Goal: Transaction & Acquisition: Purchase product/service

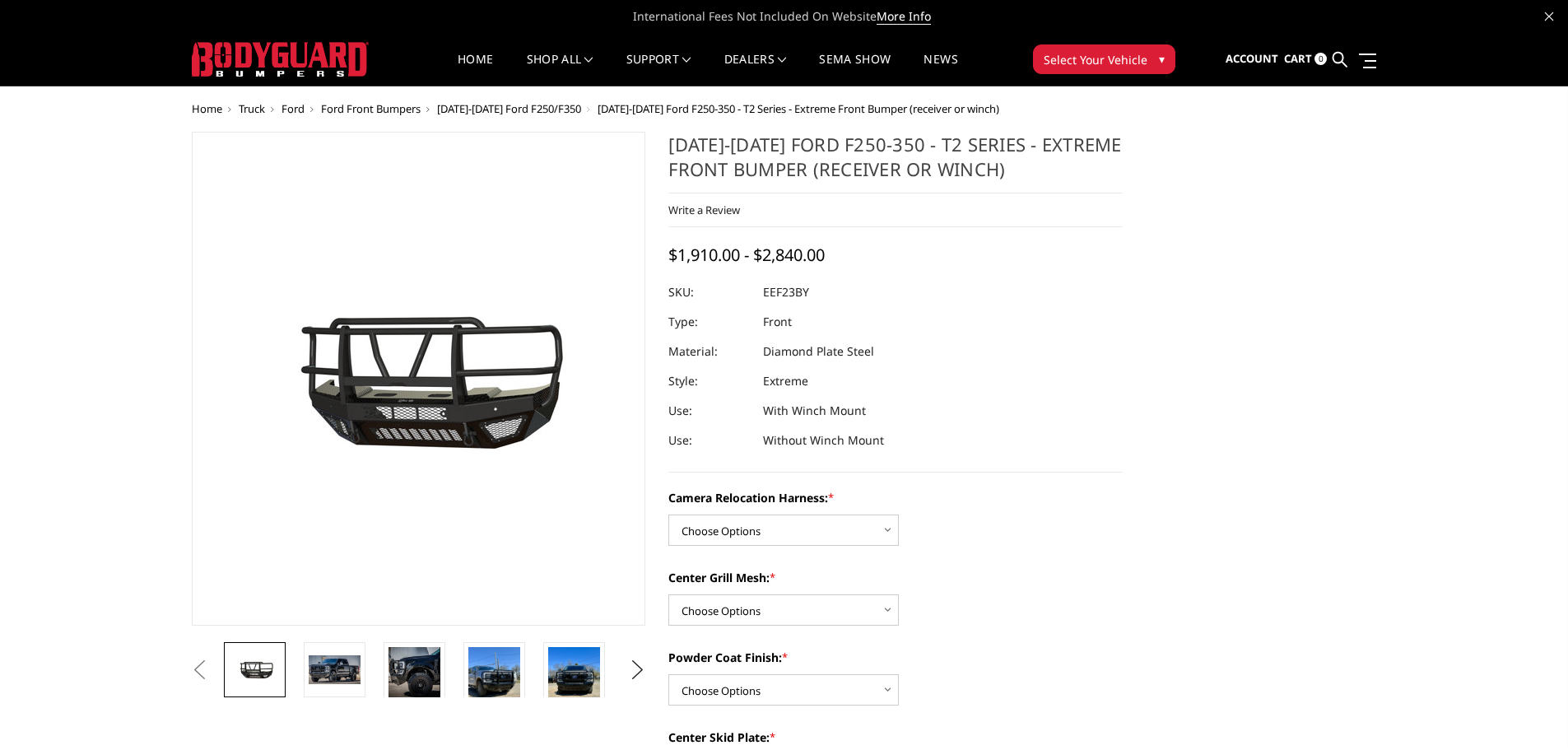
click at [320, 57] on img at bounding box center [280, 58] width 177 height 35
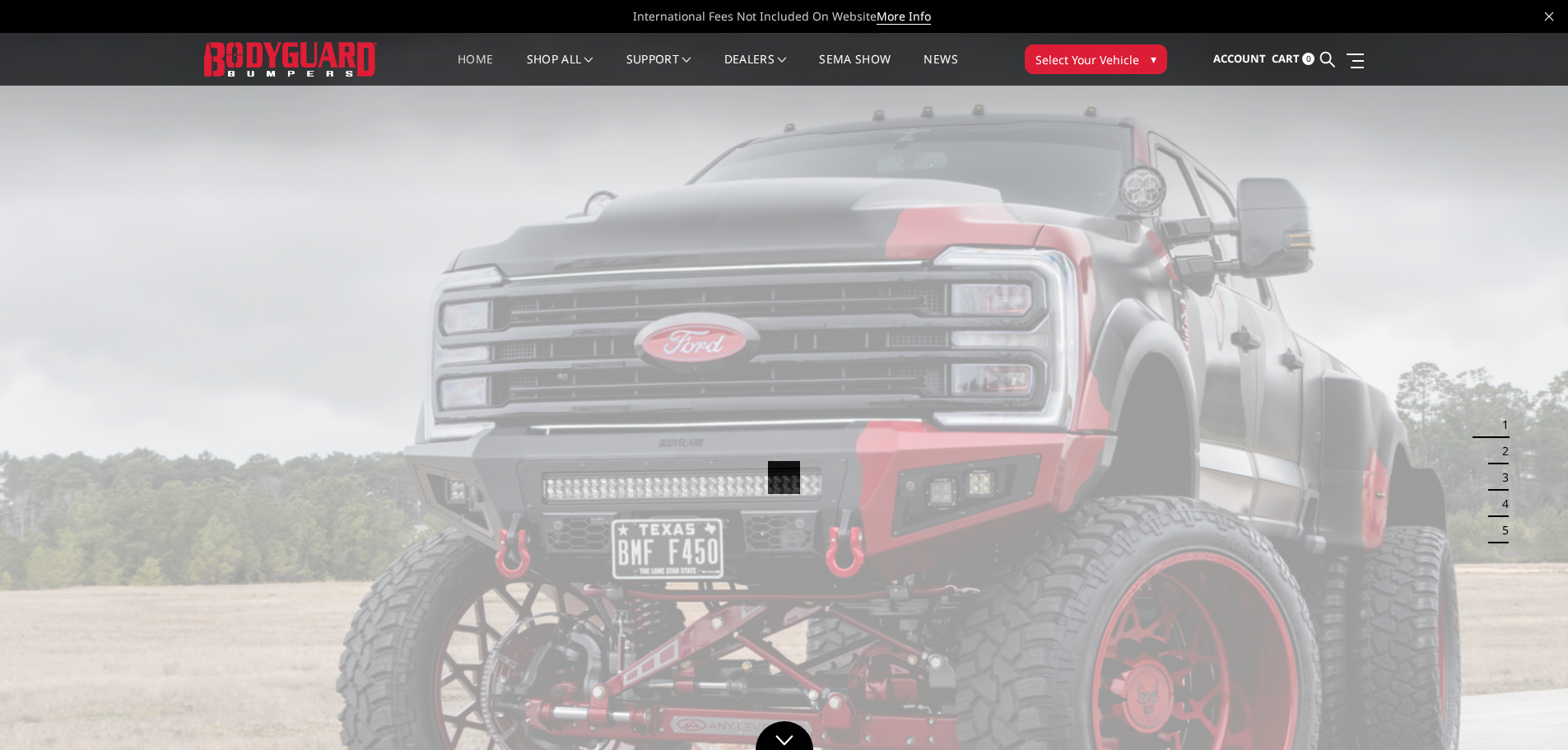
click at [1112, 60] on span "Select Your Vehicle" at bounding box center [1087, 59] width 104 height 17
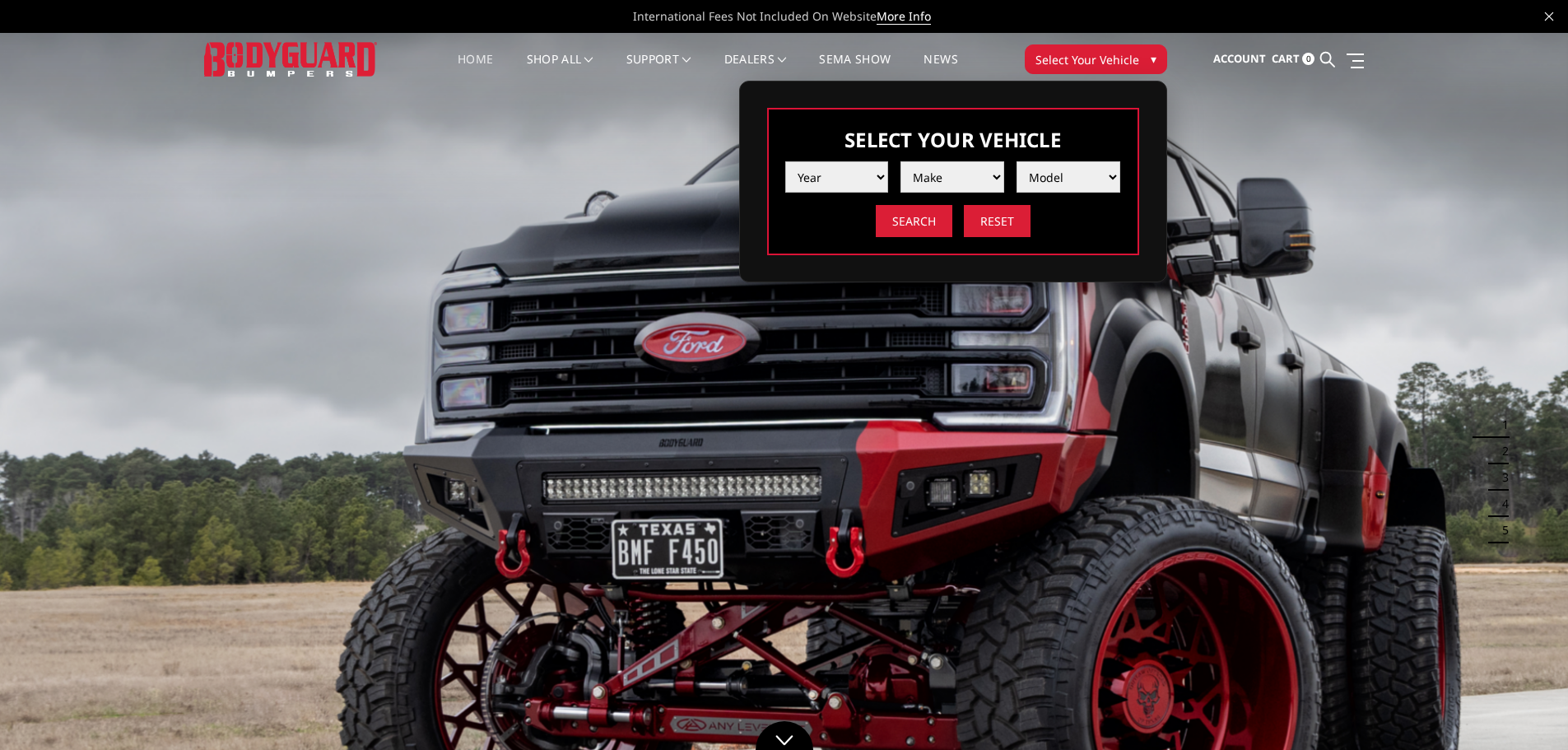
click at [848, 181] on select "Year 2025 2024 2023 2022 2021 2020 2019 2018 2017 2016 2015 2014 2013 2012 2011…" at bounding box center [837, 177] width 104 height 32
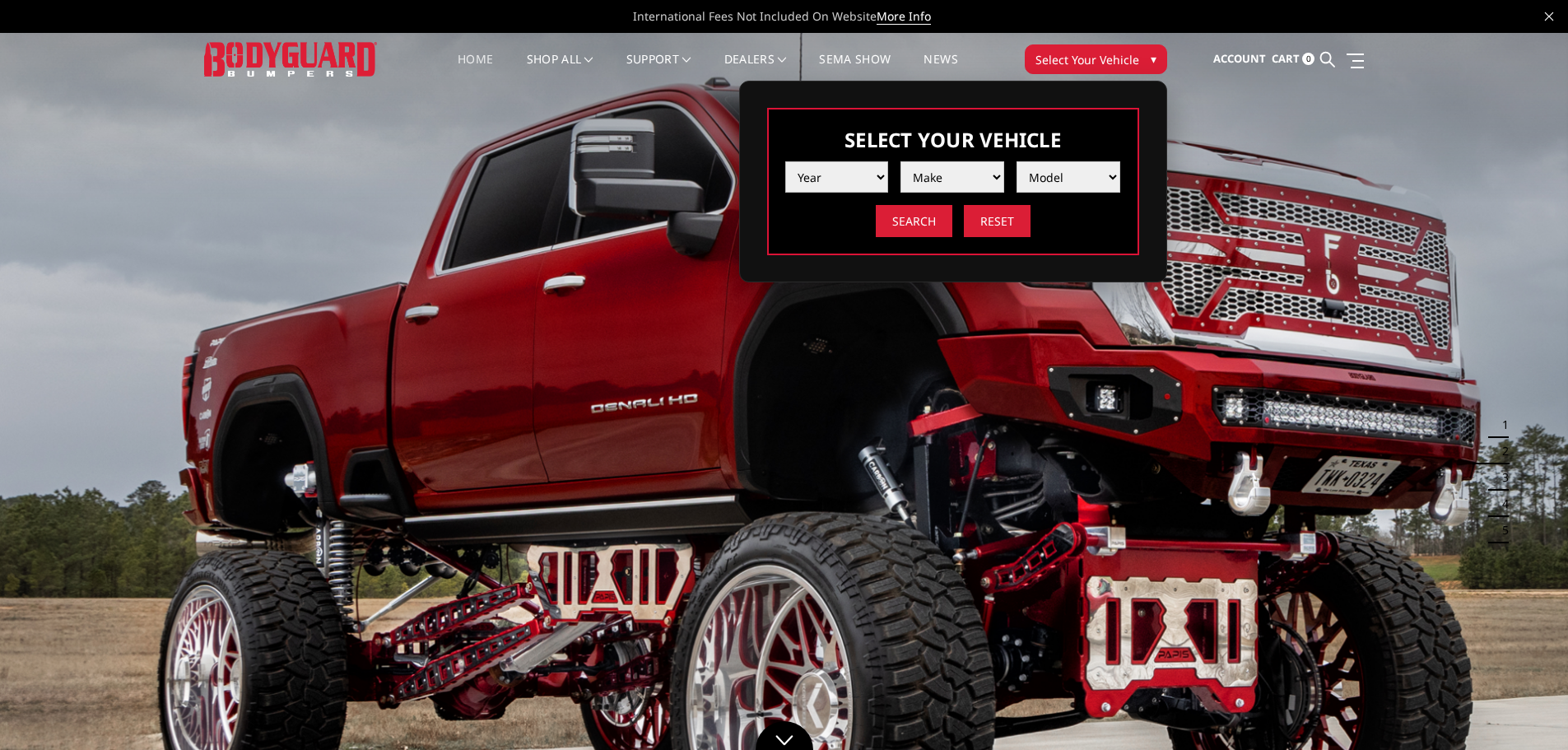
select select "yr_2024"
click at [785, 161] on select "Year 2025 2024 2023 2022 2021 2020 2019 2018 2017 2016 2015 2014 2013 2012 2011…" at bounding box center [837, 177] width 104 height 32
click at [940, 181] on select "Make Chevrolet Ford GMC Ram Toyota" at bounding box center [952, 177] width 104 height 32
select select "mk_gmc"
click at [901, 161] on select "Make Chevrolet Ford GMC Ram Toyota" at bounding box center [952, 177] width 104 height 32
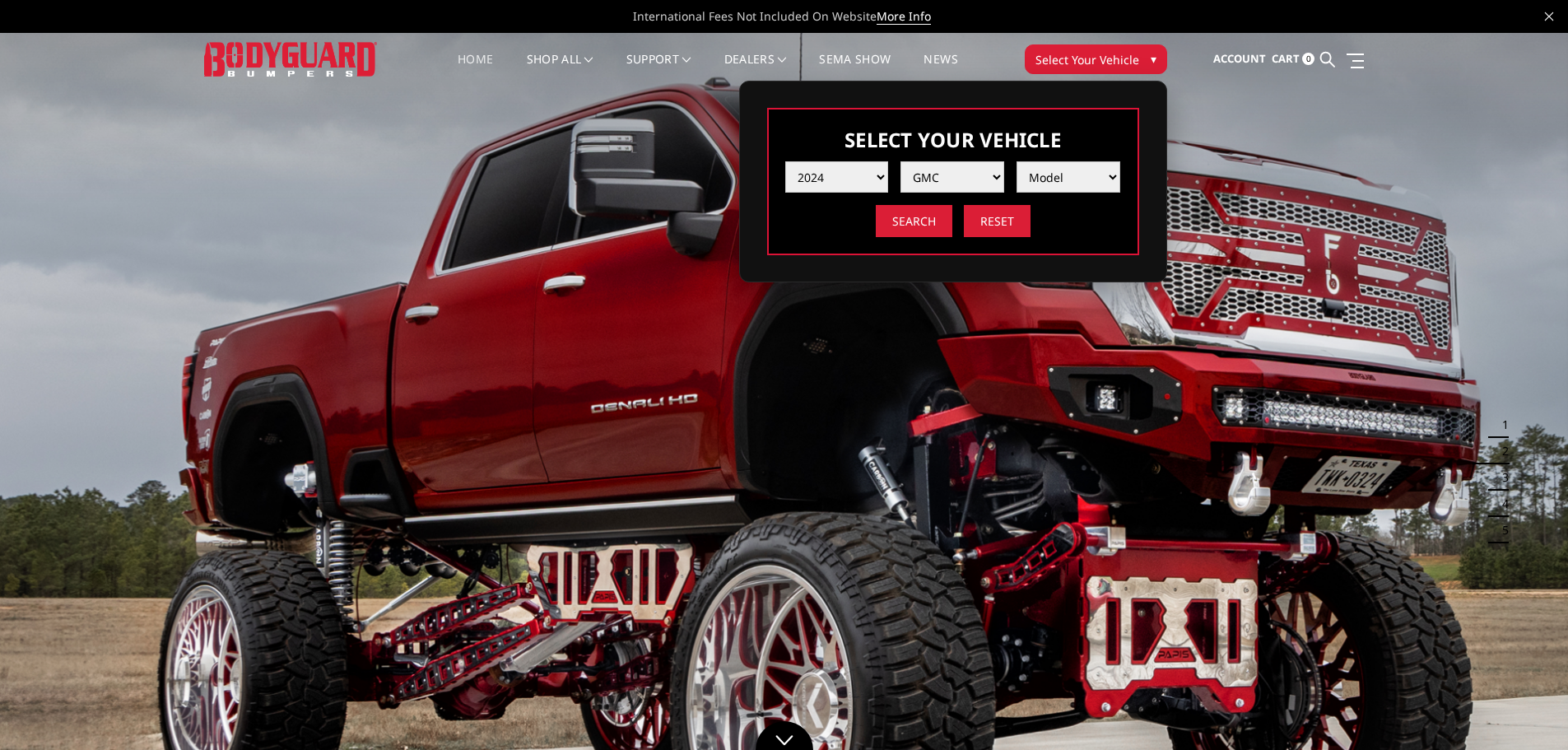
click at [1048, 183] on select "Model Sierra 1500 Sierra 2500 / 3500" at bounding box center [1068, 177] width 104 height 32
select select "md_sierra-2500-3500"
click at [1017, 161] on select "Model Sierra 1500 Sierra 2500 / 3500" at bounding box center [1068, 177] width 104 height 32
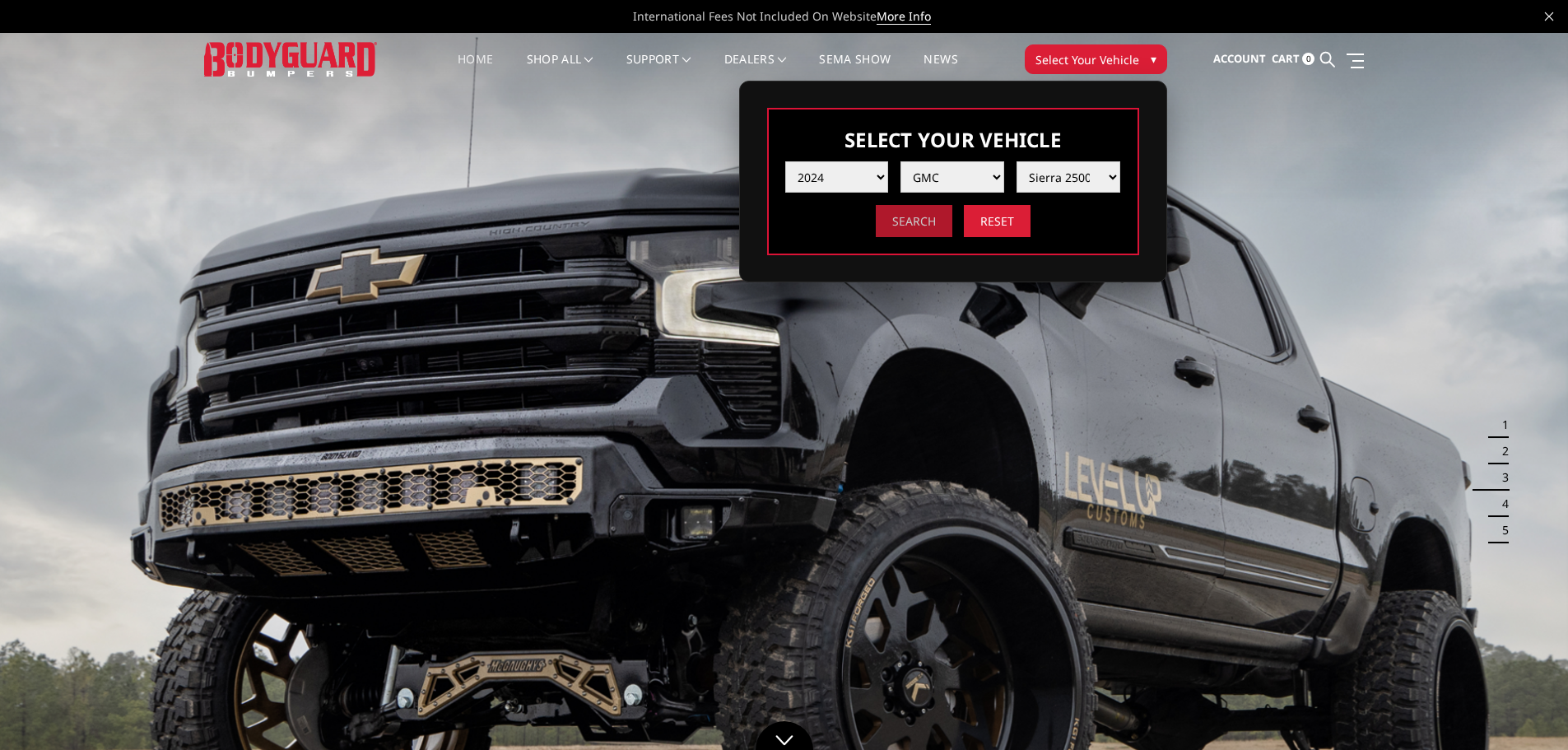
click at [902, 216] on input "Search" at bounding box center [914, 220] width 76 height 32
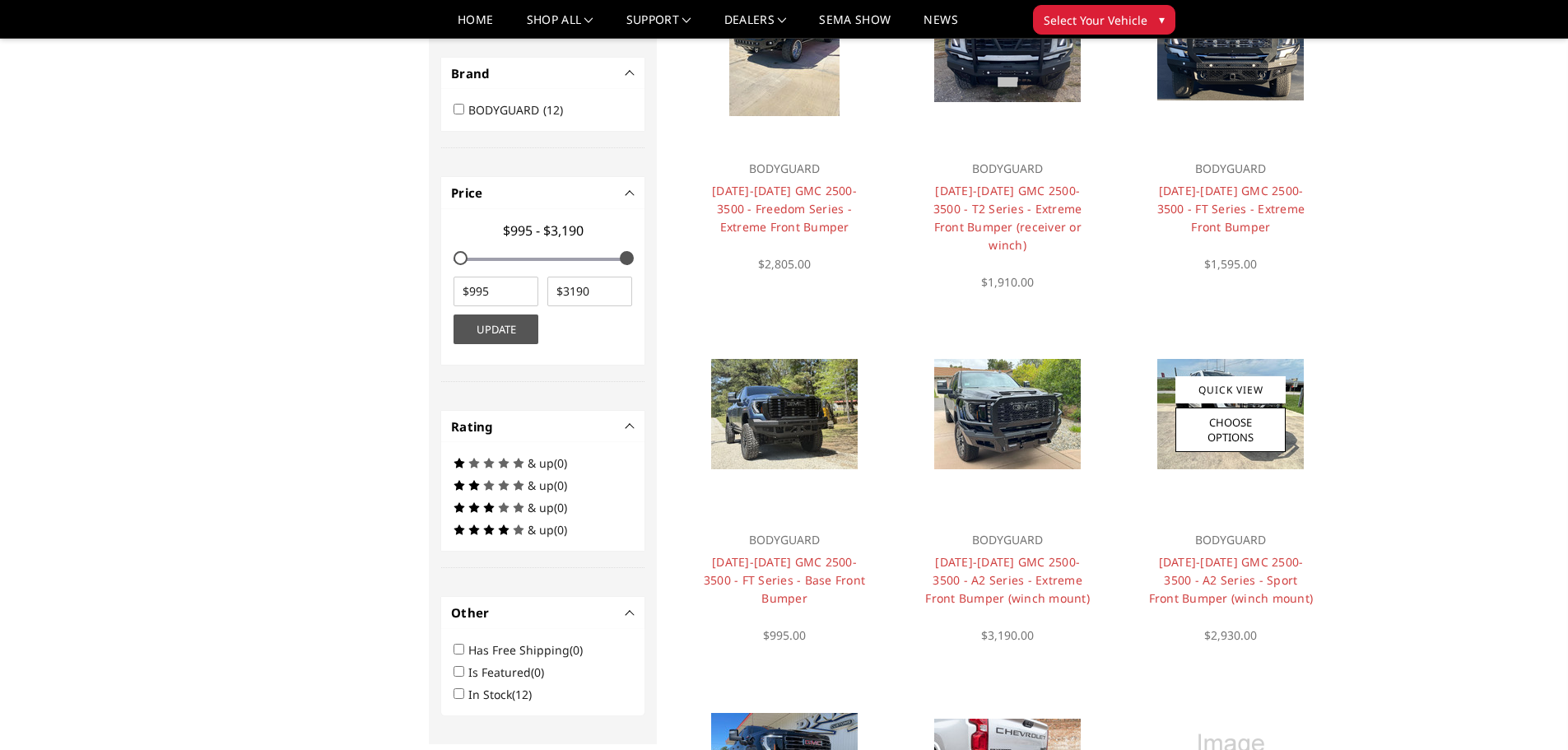
scroll to position [131, 0]
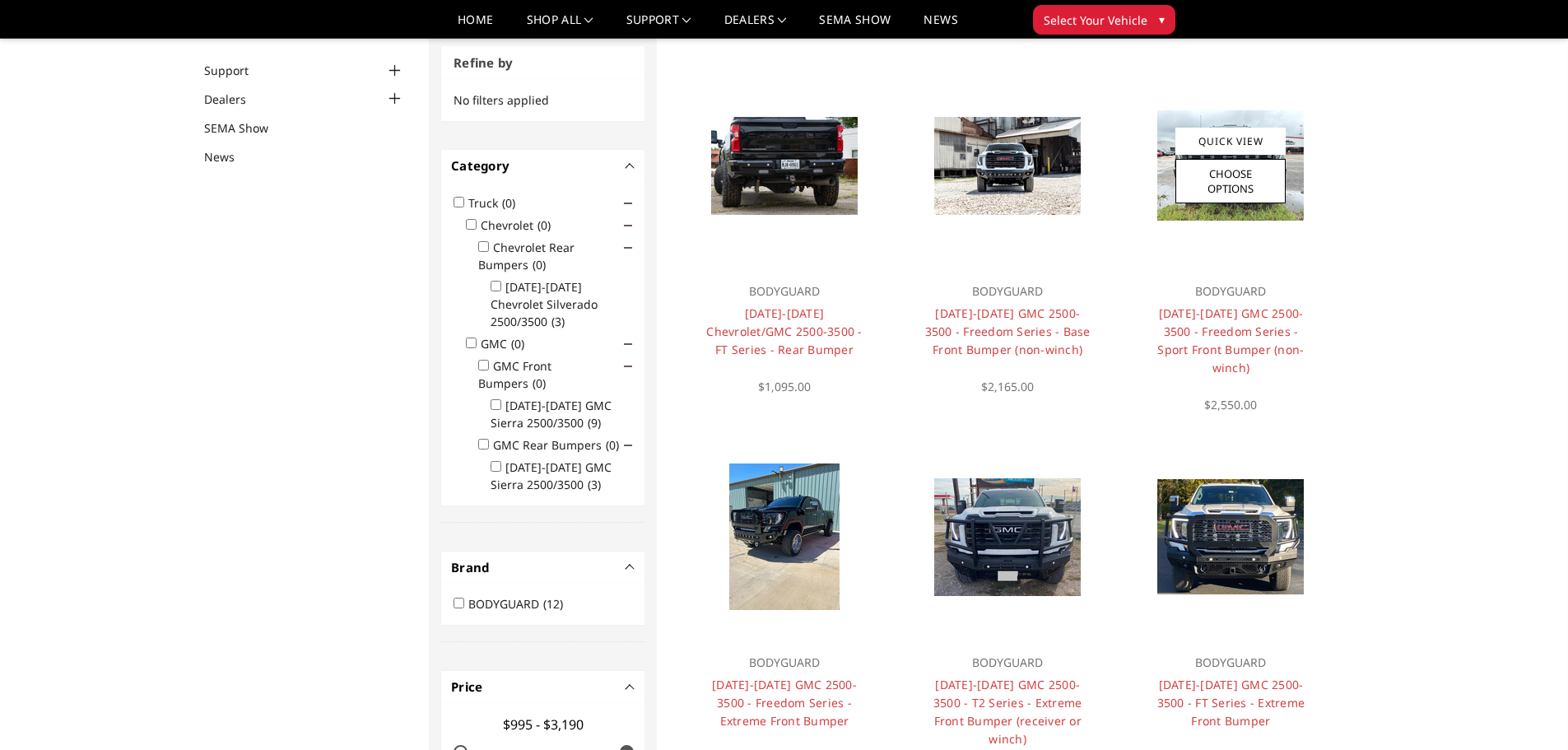
click at [1304, 171] on img at bounding box center [1231, 166] width 146 height 111
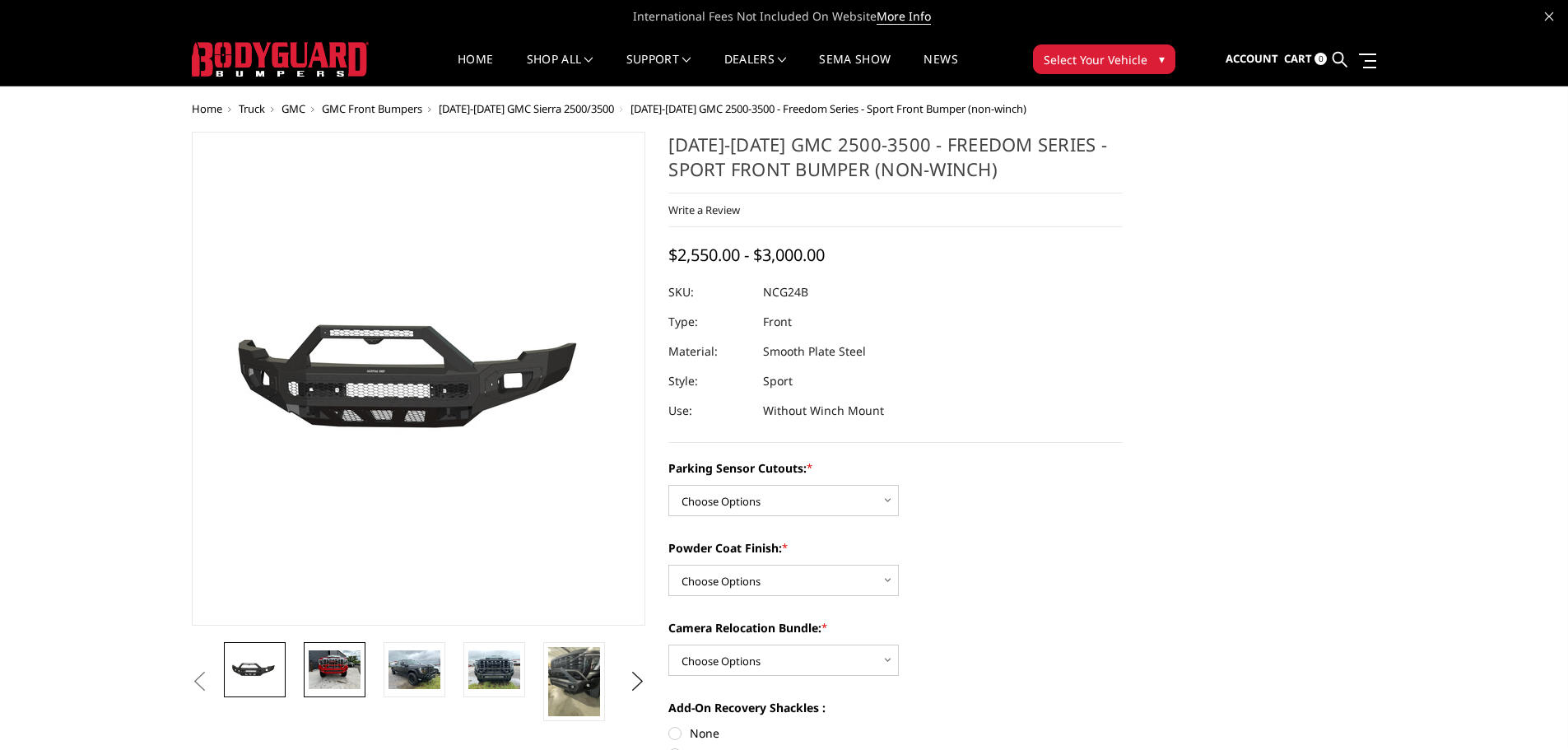
click at [319, 672] on img at bounding box center [334, 669] width 51 height 39
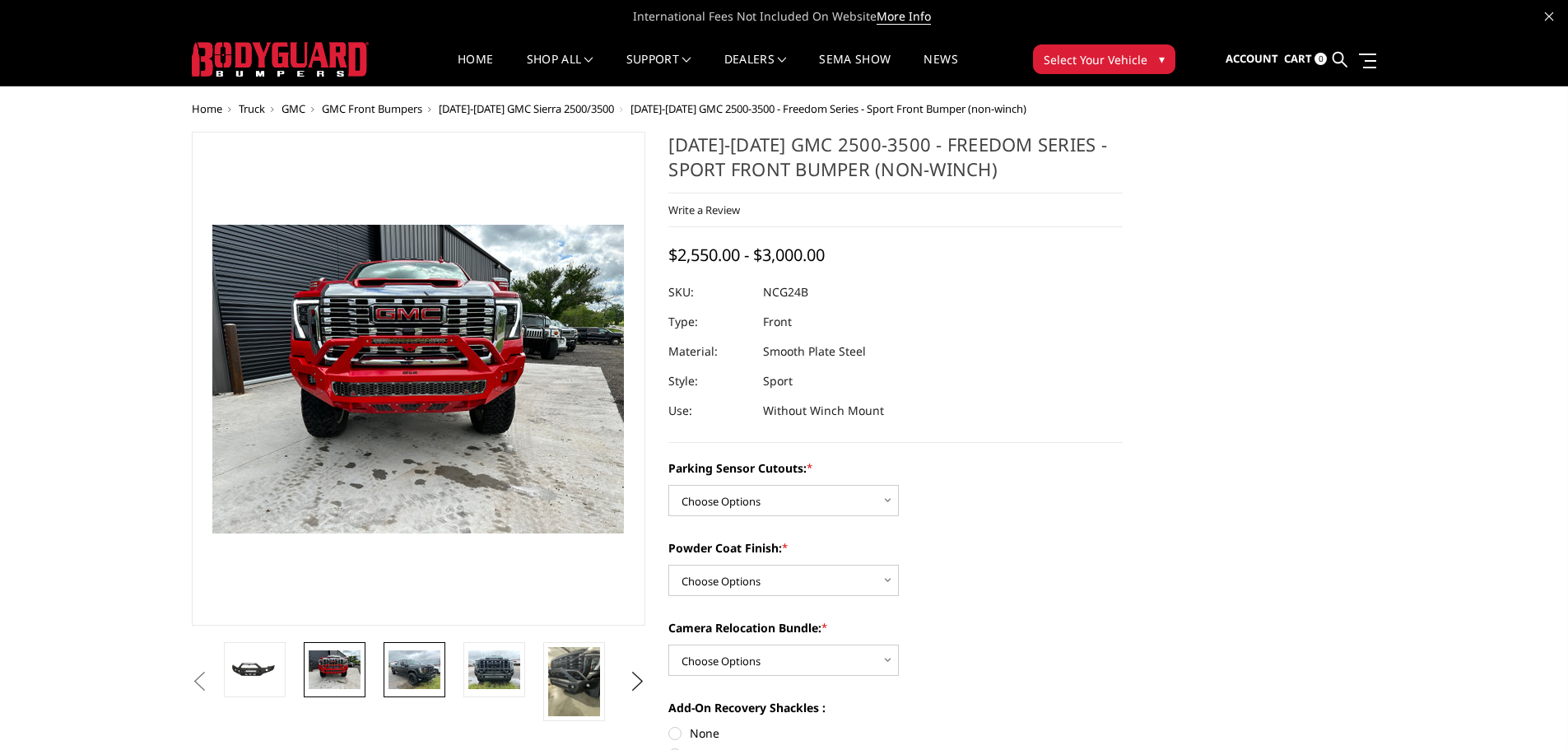
click at [397, 672] on img at bounding box center [414, 669] width 51 height 39
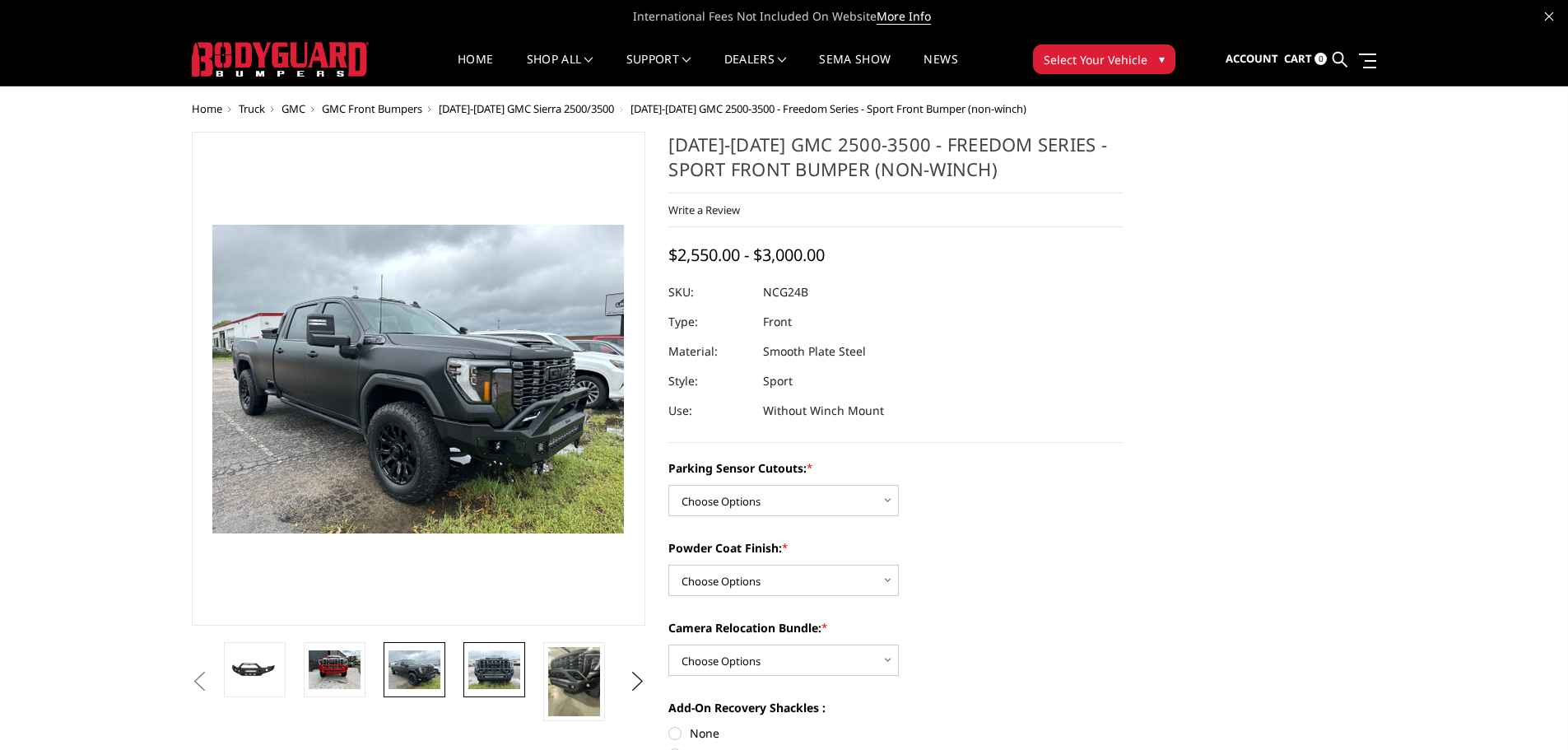
click at [483, 675] on img at bounding box center [494, 669] width 51 height 39
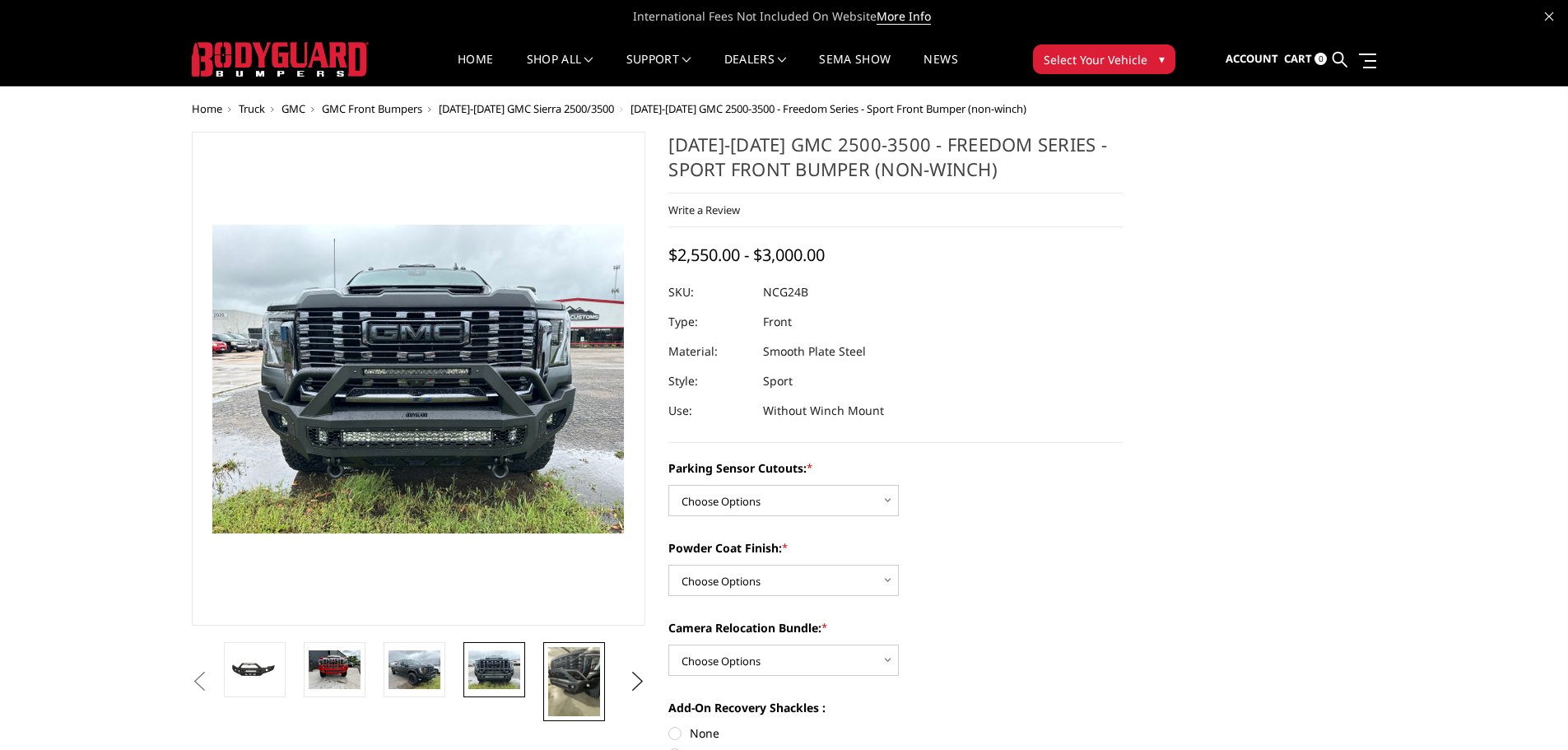
click at [550, 676] on img at bounding box center [574, 682] width 51 height 69
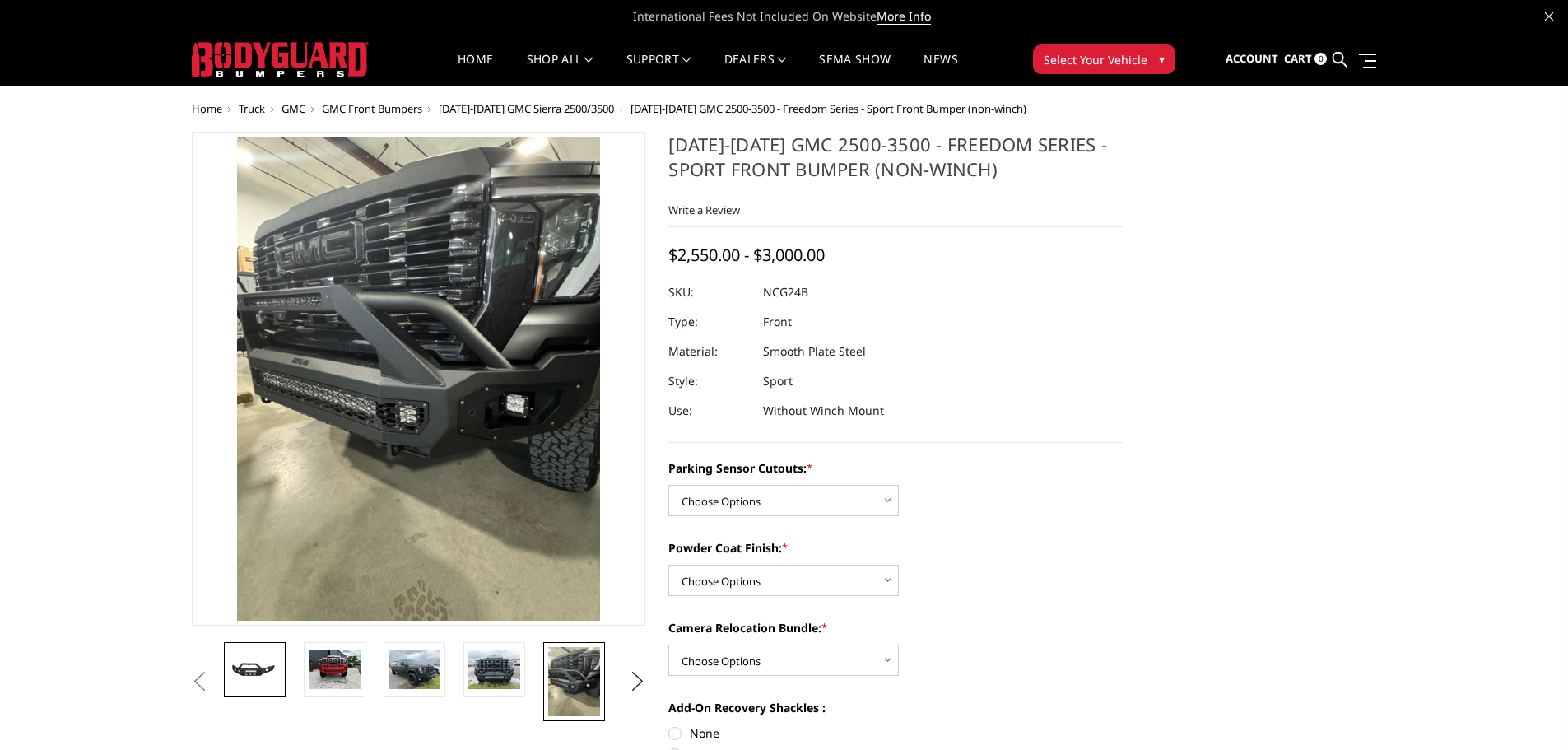
click at [264, 673] on img at bounding box center [255, 670] width 51 height 24
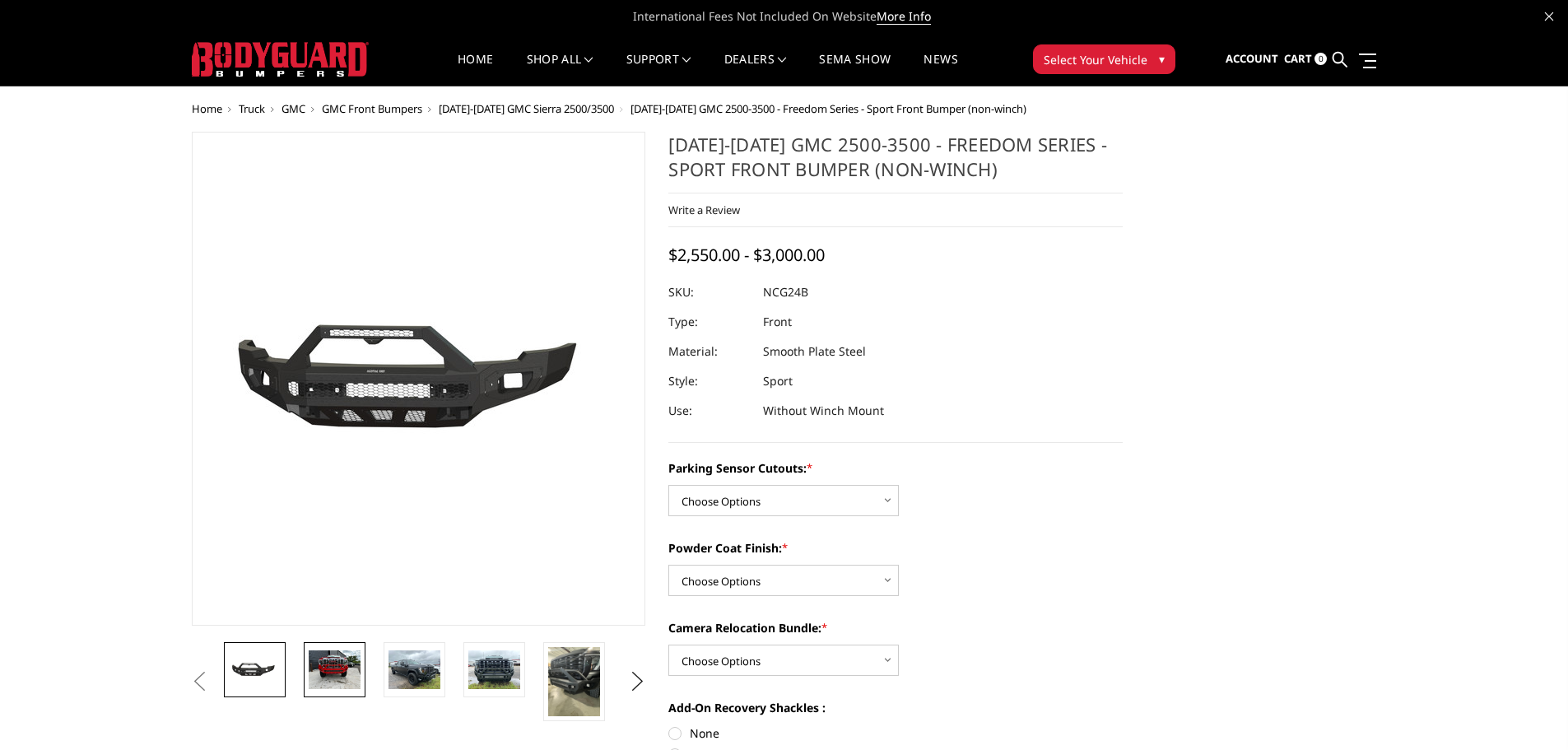
click at [336, 677] on img at bounding box center [334, 669] width 51 height 39
